Goal: Information Seeking & Learning: Find specific fact

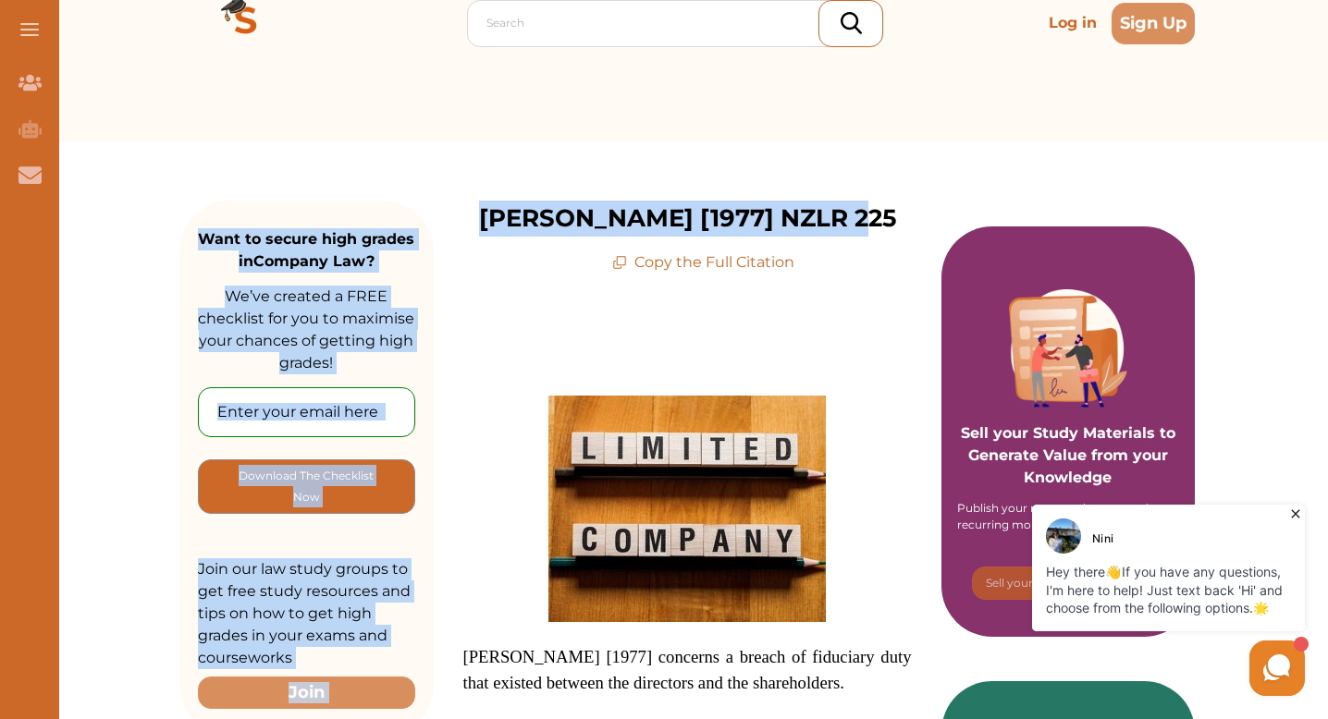
drag, startPoint x: 465, startPoint y: 221, endPoint x: 854, endPoint y: 225, distance: 389.3
click at [854, 225] on p "[PERSON_NAME] [1977] NZLR 225" at bounding box center [687, 219] width 417 height 36
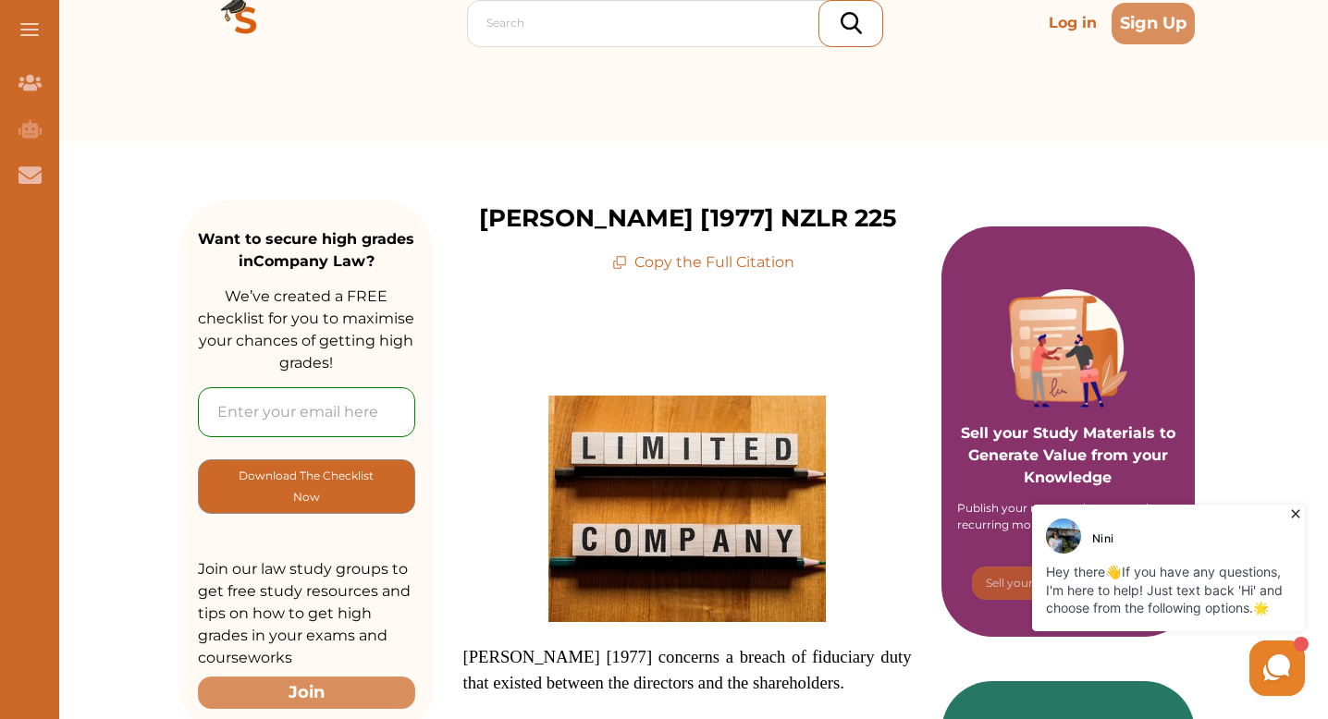
drag, startPoint x: 901, startPoint y: 214, endPoint x: 468, endPoint y: 211, distance: 433.6
click at [504, 223] on p "[PERSON_NAME] [1977] NZLR 225" at bounding box center [687, 219] width 417 height 36
drag, startPoint x: 504, startPoint y: 223, endPoint x: 875, endPoint y: 219, distance: 370.8
click at [875, 219] on p "[PERSON_NAME] [1977] NZLR 225" at bounding box center [687, 219] width 417 height 36
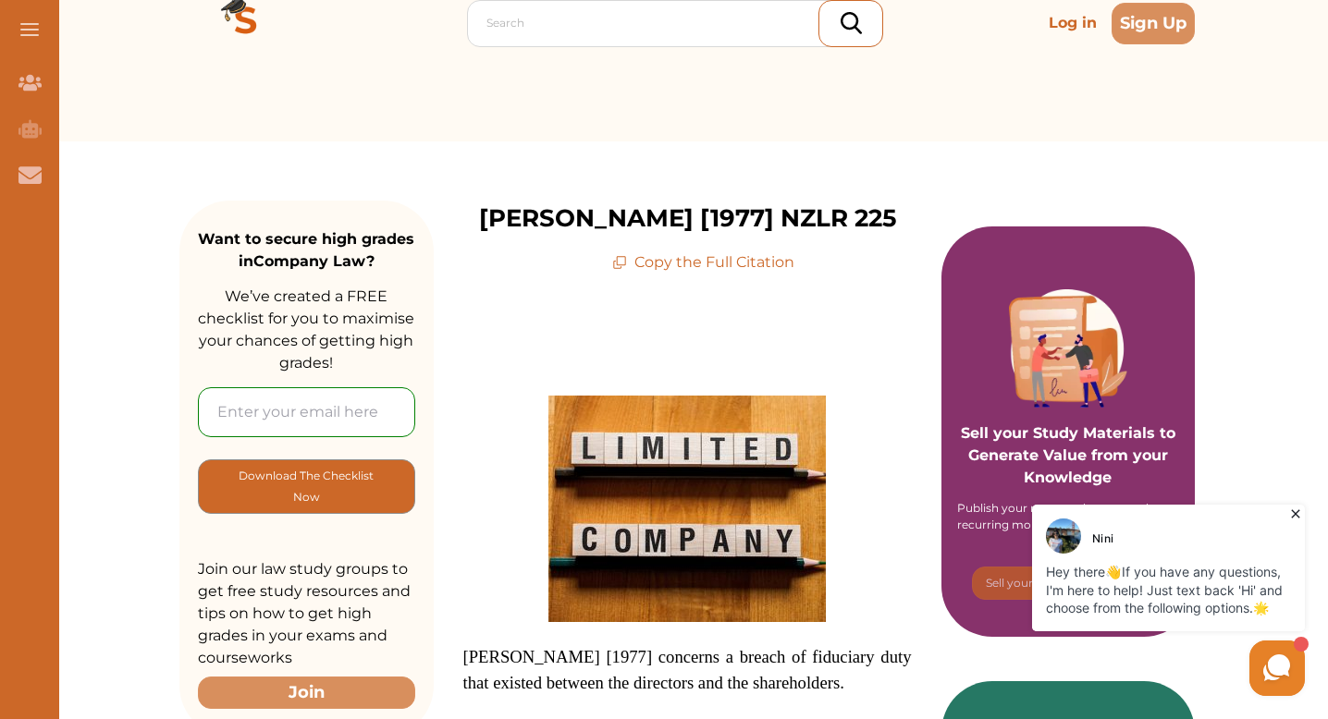
copy p "[PERSON_NAME] [1977] NZLR 225"
